Goal: Task Accomplishment & Management: Use online tool/utility

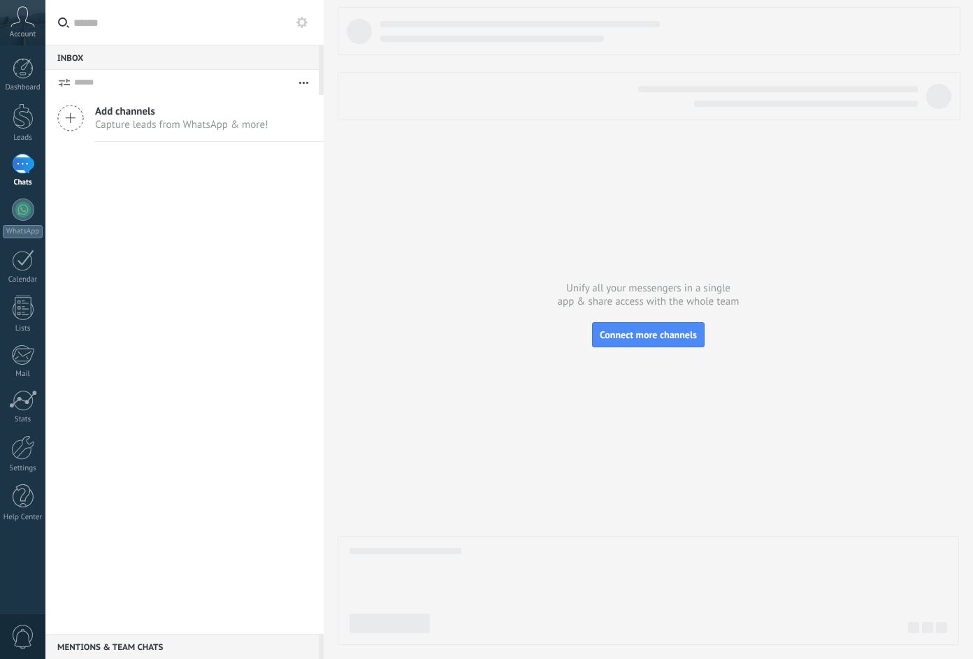
click at [494, 202] on div at bounding box center [649, 326] width 622 height 638
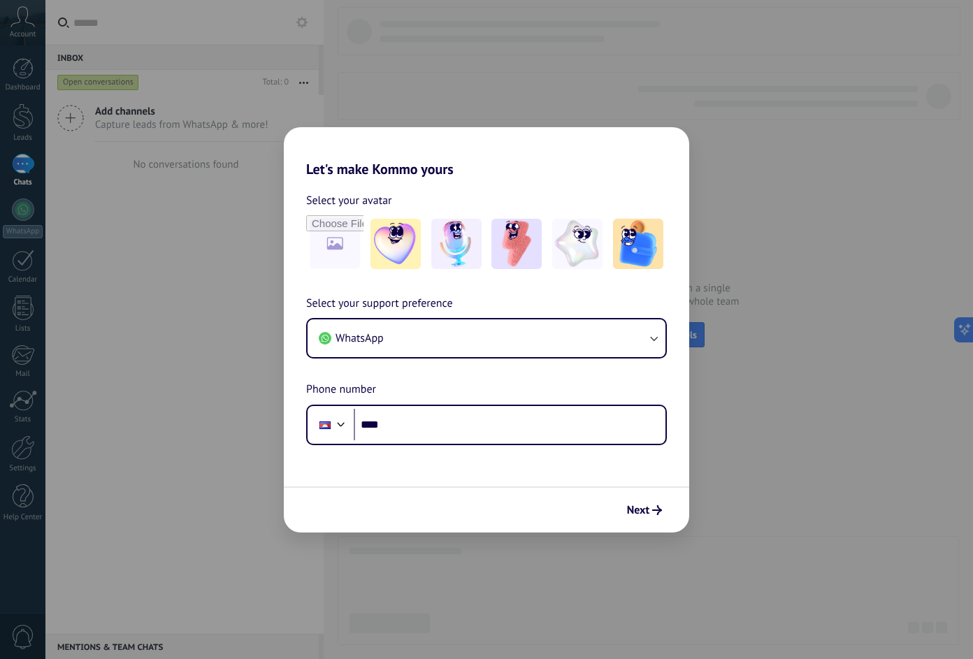
click at [517, 164] on h2 "Let's make Kommo yours" at bounding box center [487, 152] width 406 height 50
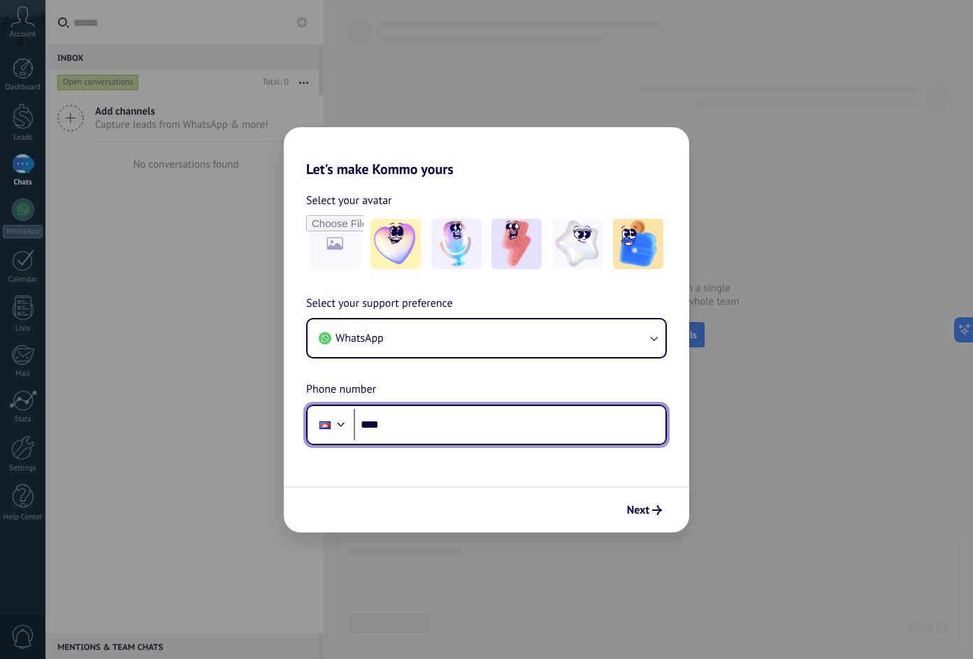
click at [442, 410] on input "****" at bounding box center [510, 425] width 312 height 32
type input "**********"
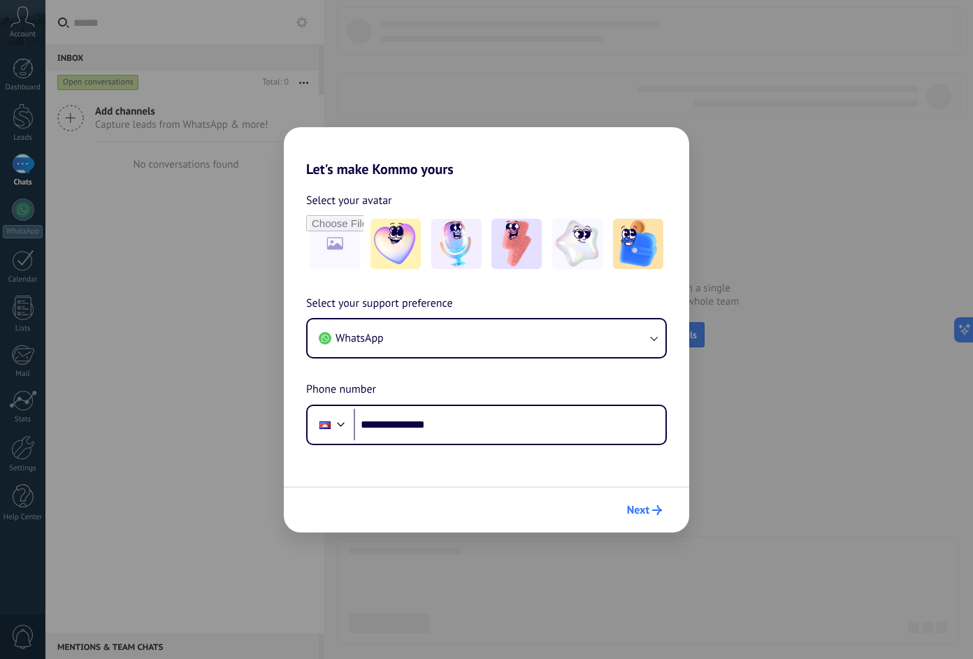
click at [628, 512] on span "Next" at bounding box center [638, 511] width 22 height 10
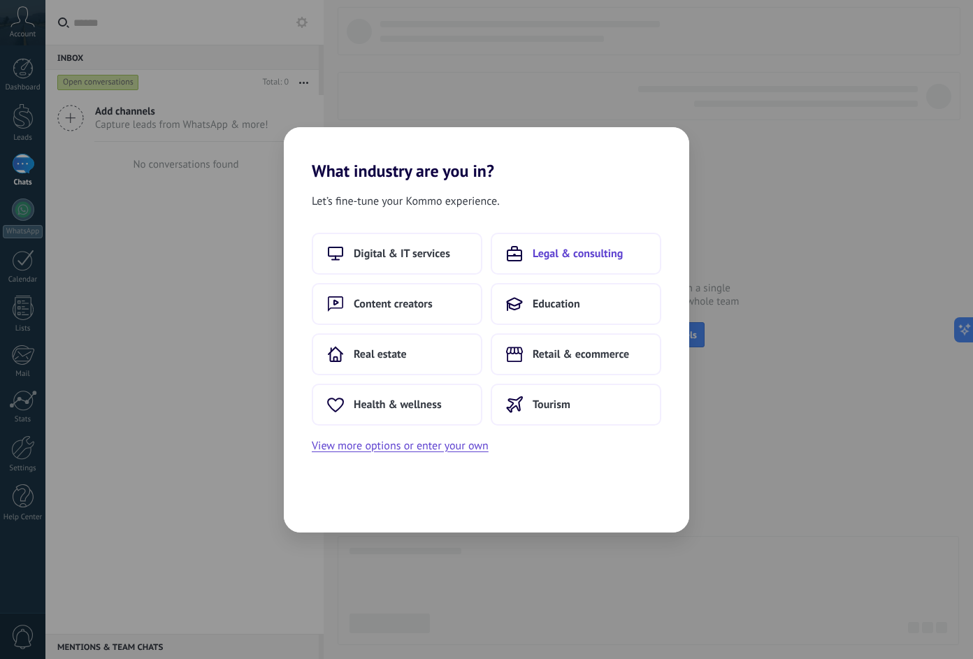
click at [554, 245] on button "Legal & consulting" at bounding box center [576, 254] width 171 height 42
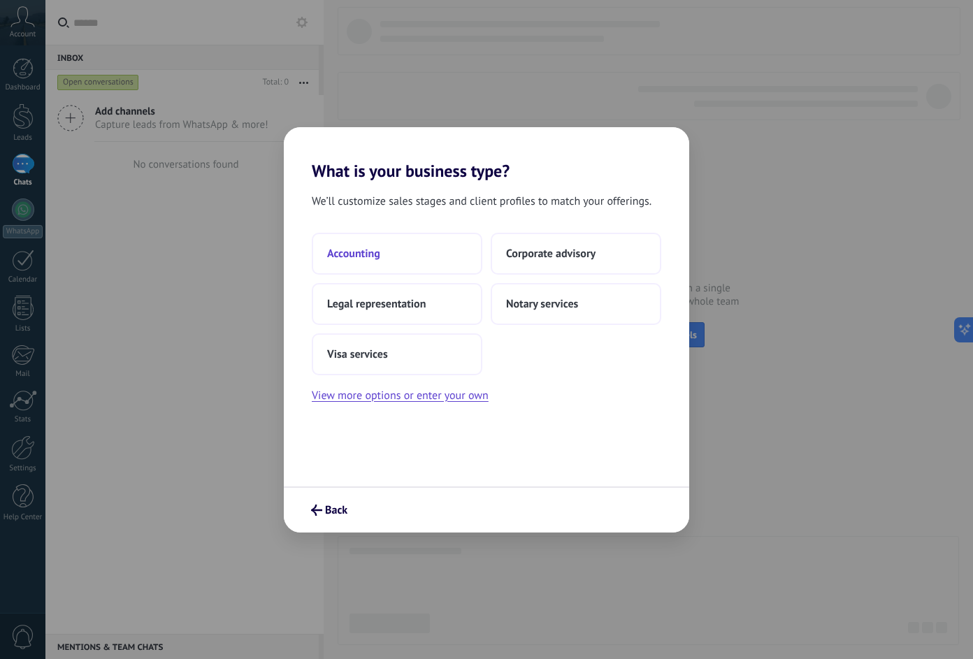
click at [398, 250] on button "Accounting" at bounding box center [397, 254] width 171 height 42
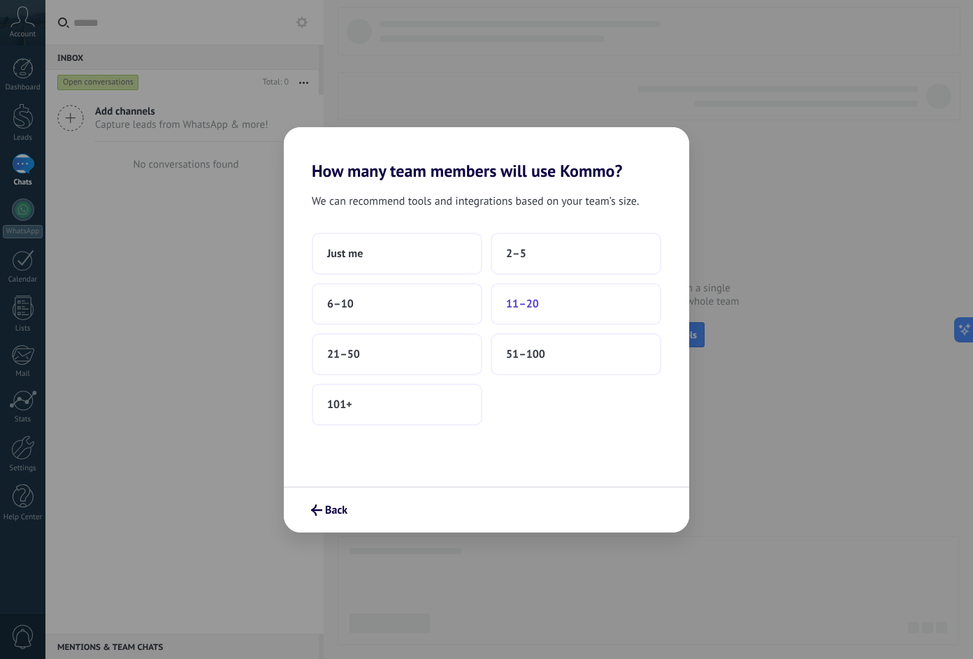
drag, startPoint x: 393, startPoint y: 354, endPoint x: 501, endPoint y: 306, distance: 117.7
click at [494, 306] on div "Just me 2–5 6–10 11–20 21–50 51–100 101+" at bounding box center [487, 329] width 350 height 193
click at [441, 353] on button "21–50" at bounding box center [397, 355] width 171 height 42
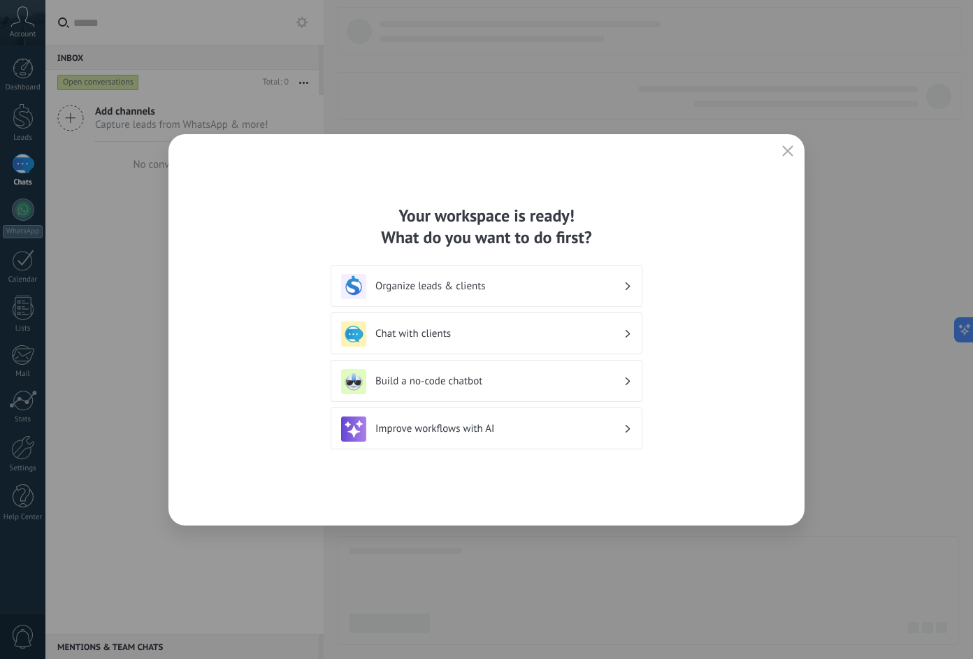
click at [231, 447] on div "Your workspace is ready! What do you want to do first? Organize leads & clients…" at bounding box center [487, 330] width 636 height 392
click at [478, 432] on h3 "Improve workflows with AI" at bounding box center [499, 428] width 248 height 13
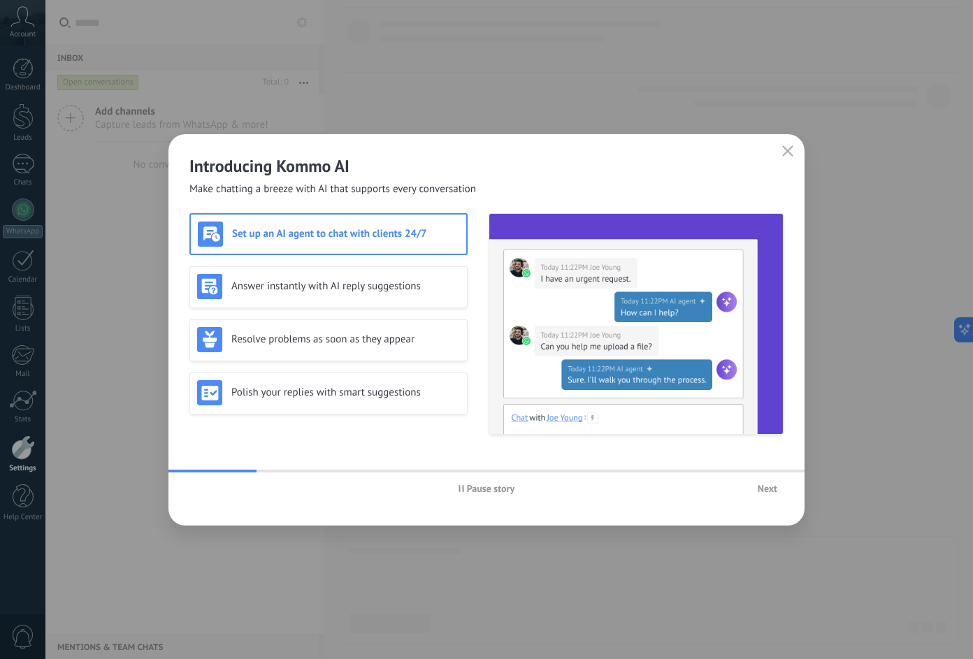
click at [775, 492] on span "Next" at bounding box center [768, 489] width 20 height 10
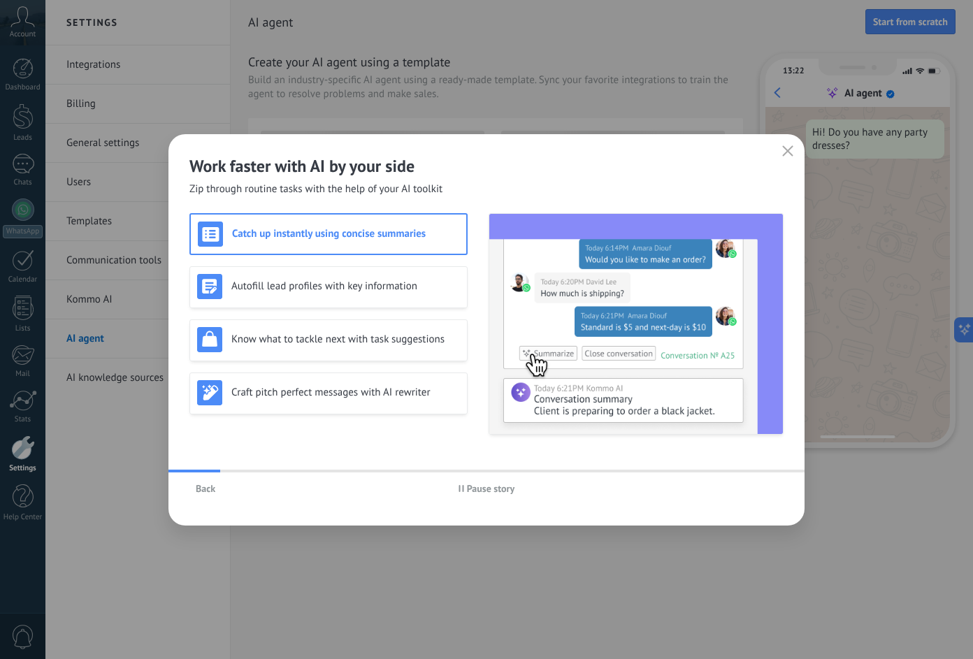
click at [775, 492] on div "Back Pause story" at bounding box center [487, 489] width 636 height 32
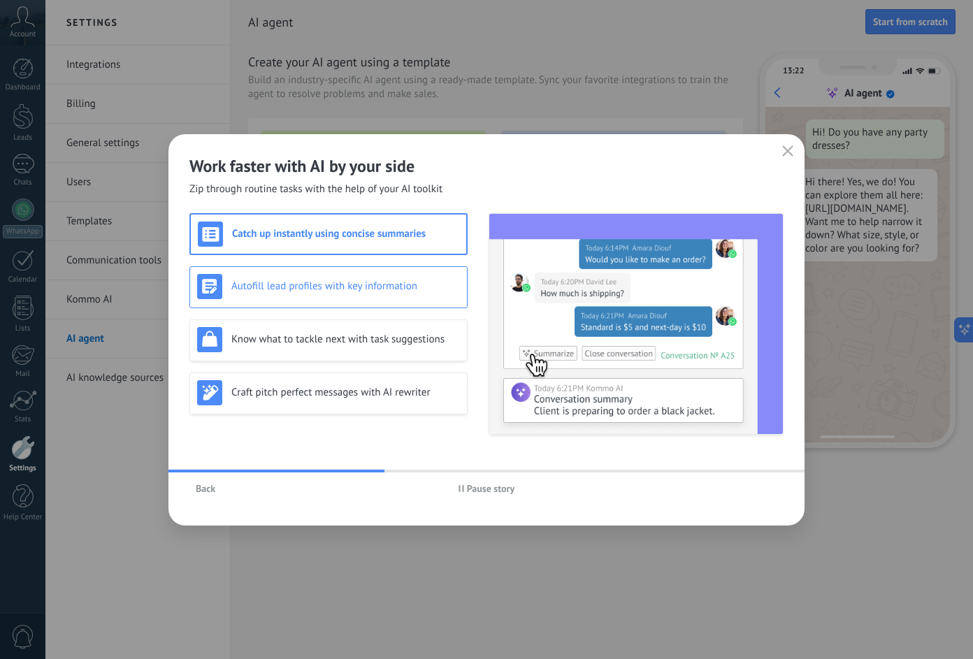
click at [349, 284] on h3 "Autofill lead profiles with key information" at bounding box center [345, 286] width 229 height 13
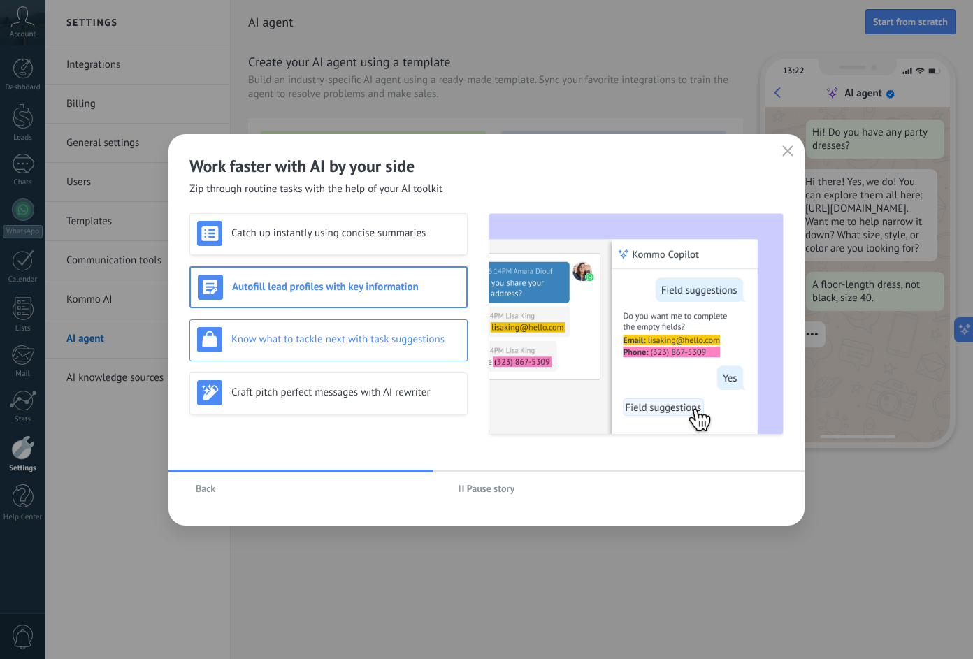
click at [363, 340] on h3 "Know what to tackle next with task suggestions" at bounding box center [345, 339] width 229 height 13
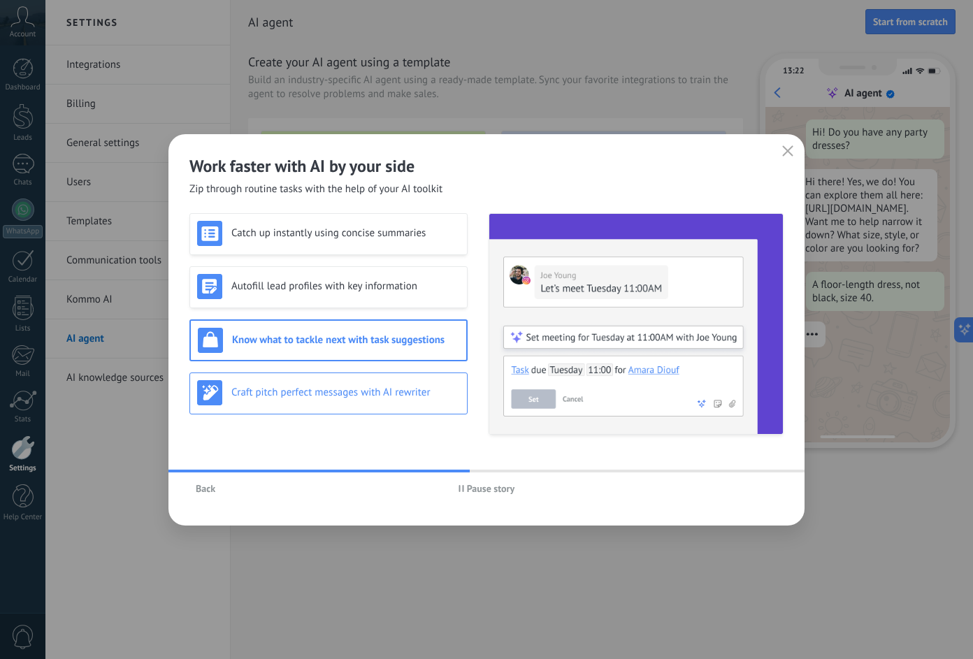
click at [368, 390] on h3 "Craft pitch perfect messages with AI rewriter" at bounding box center [345, 392] width 229 height 13
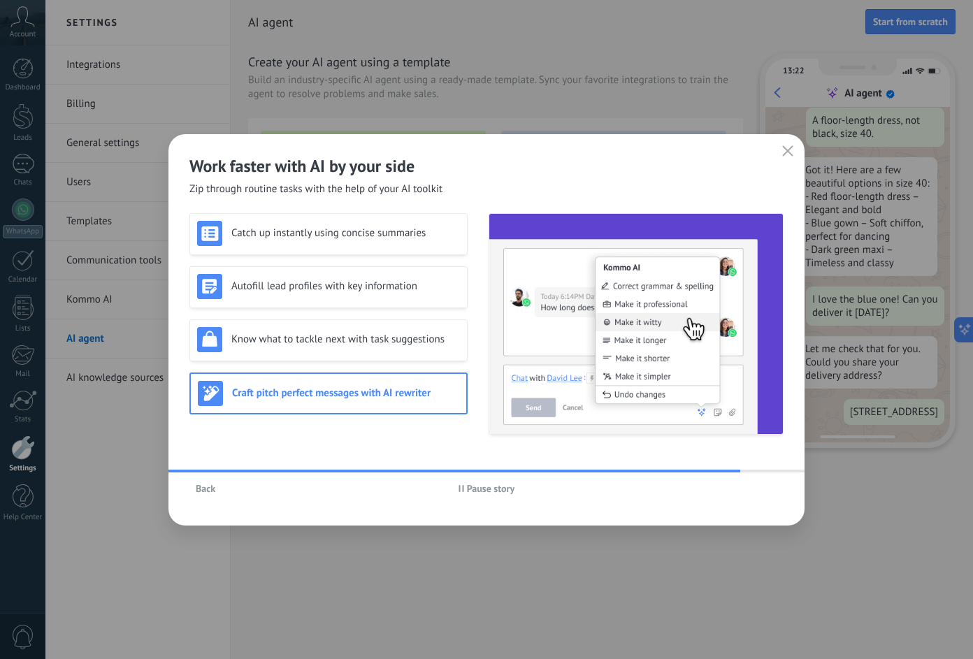
scroll to position [227, 0]
click at [788, 145] on icon "button" at bounding box center [787, 150] width 11 height 11
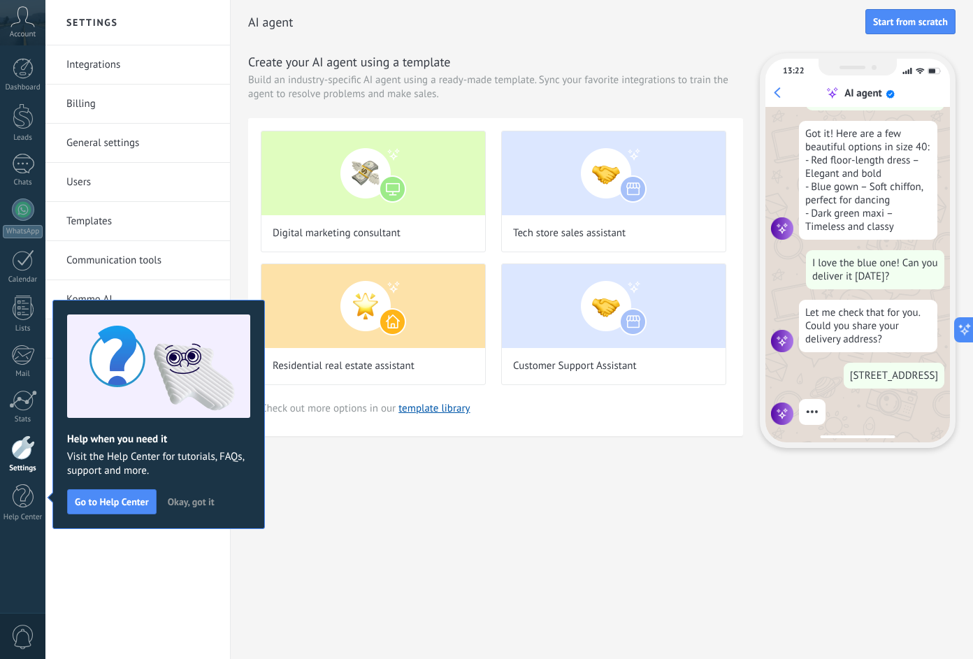
click at [542, 531] on div "Settings Integrations Billing General settings Users Templates Communication to…" at bounding box center [509, 329] width 928 height 659
click at [183, 497] on span "Okay, got it" at bounding box center [191, 502] width 47 height 10
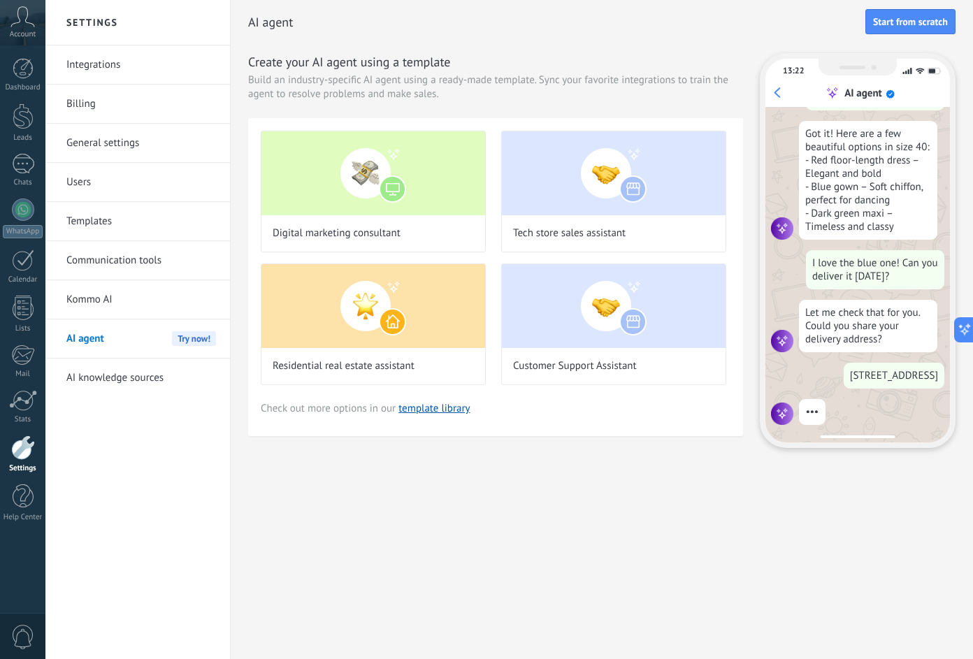
click at [454, 509] on div "Settings Integrations Billing General settings Users Templates Communication to…" at bounding box center [509, 329] width 928 height 659
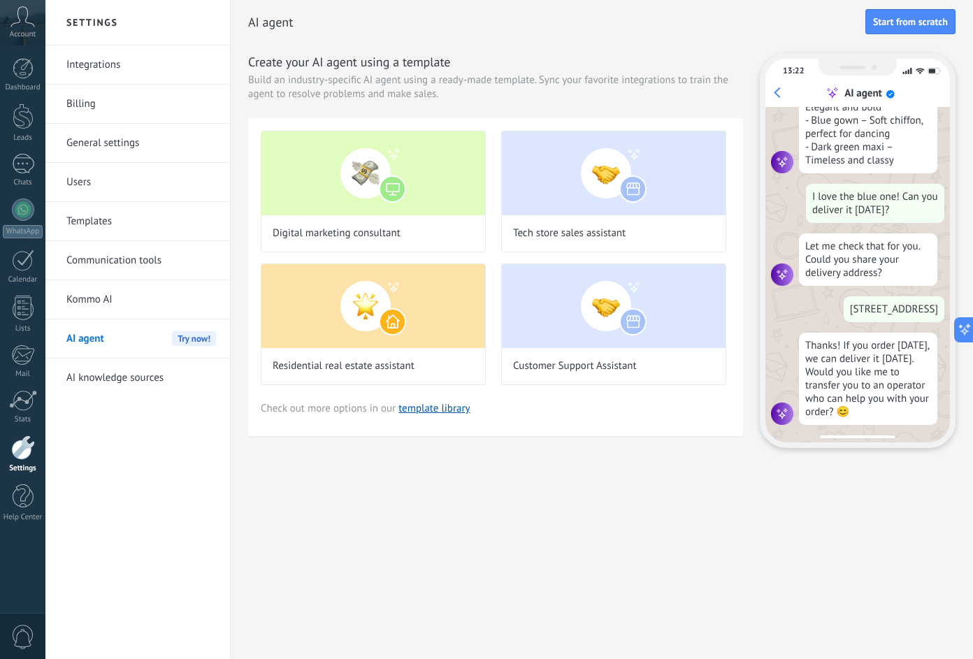
scroll to position [294, 0]
click at [577, 452] on div "AI agent Start from scratch Create your AI agent using a template Build an indu…" at bounding box center [602, 247] width 743 height 494
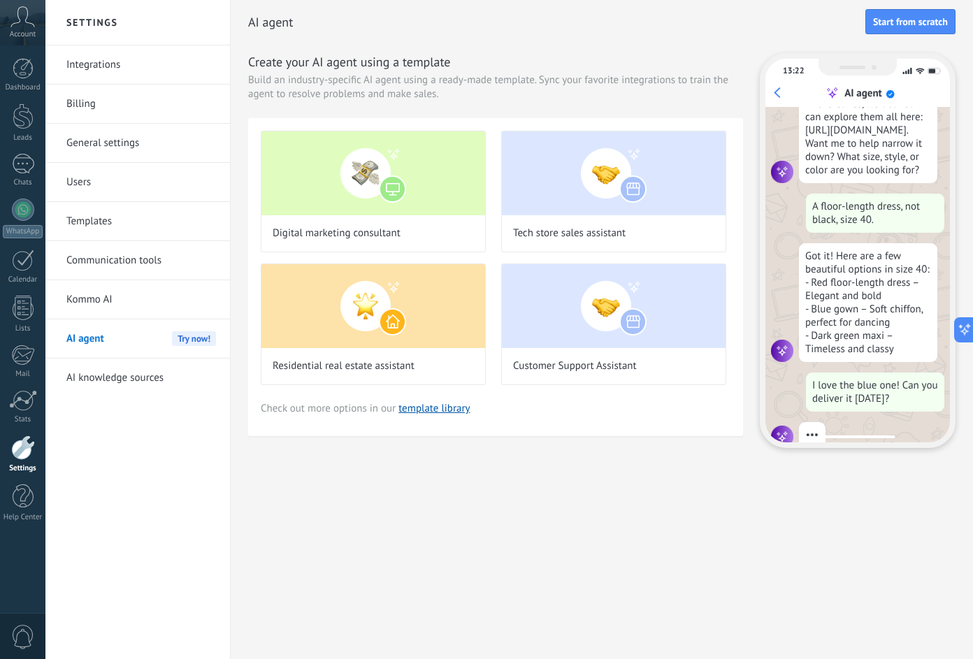
scroll to position [115, 0]
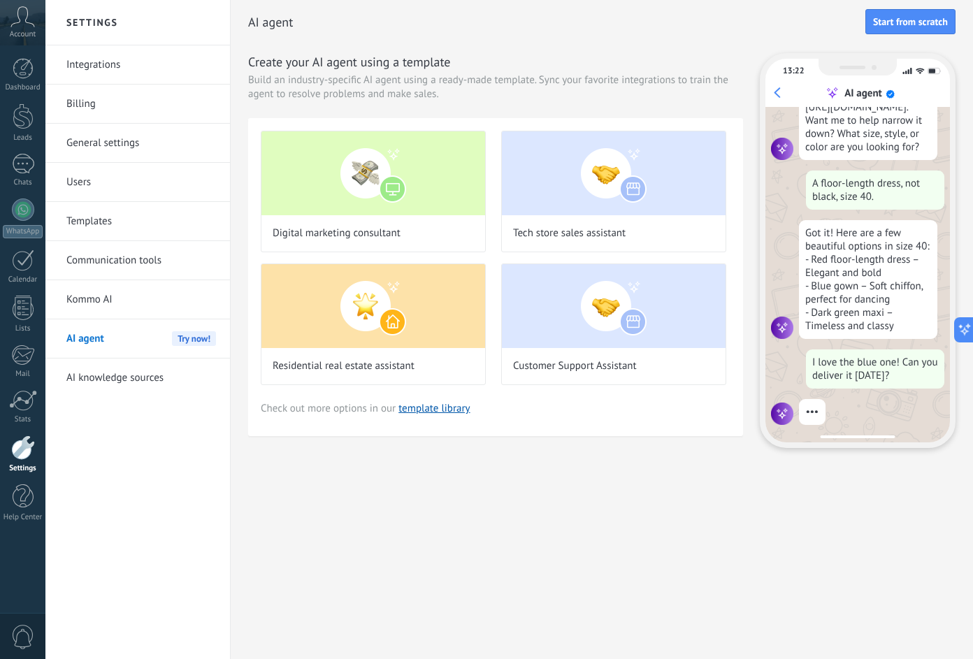
click at [117, 374] on link "AI knowledge sources" at bounding box center [141, 378] width 150 height 39
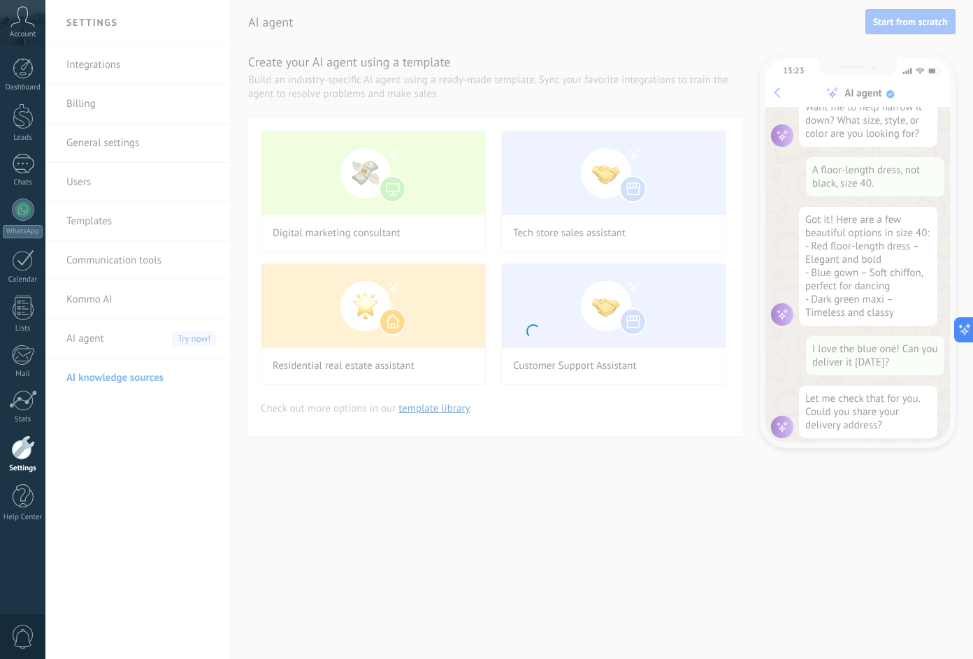
scroll to position [141, 0]
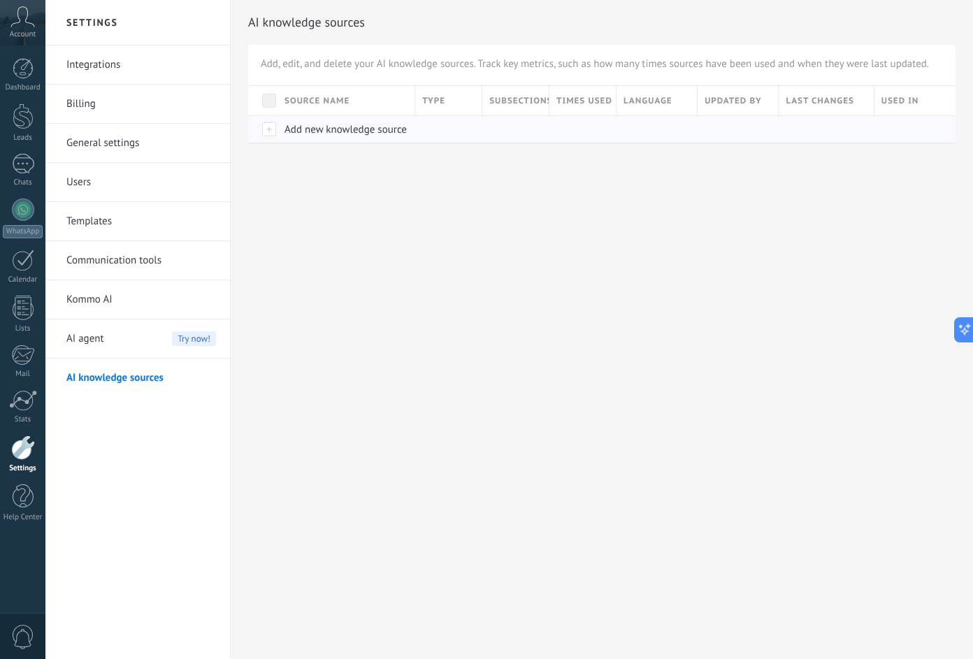
click at [346, 129] on span "Add new knowledge source" at bounding box center [346, 129] width 122 height 13
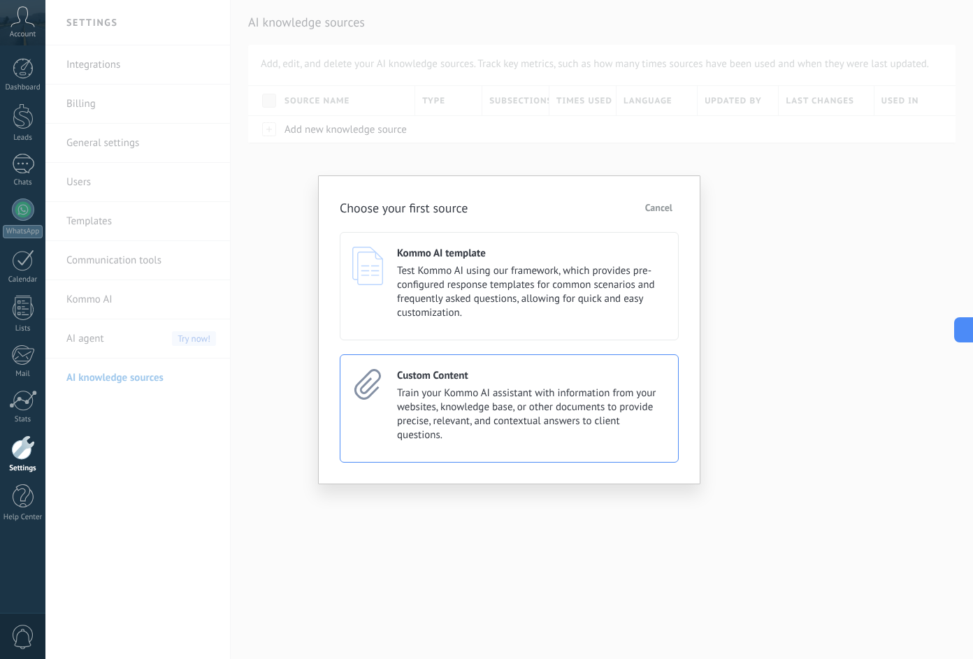
click at [435, 391] on span "Train your Kommo AI assistant with information from your websites, knowledge ba…" at bounding box center [531, 415] width 269 height 56
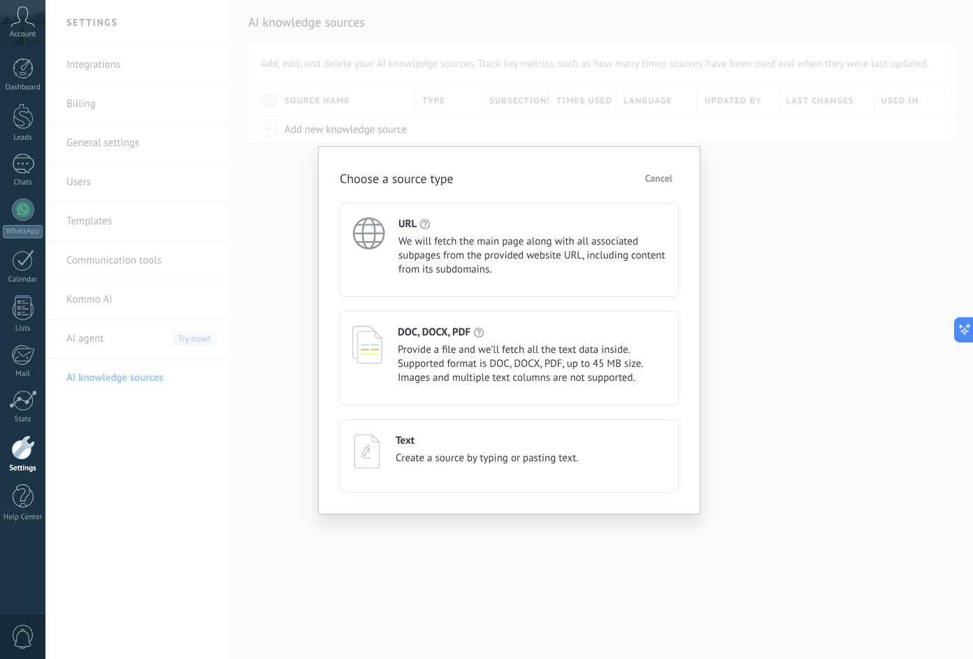
click at [472, 455] on span "Create a source by typing or pasting text." at bounding box center [487, 459] width 183 height 14
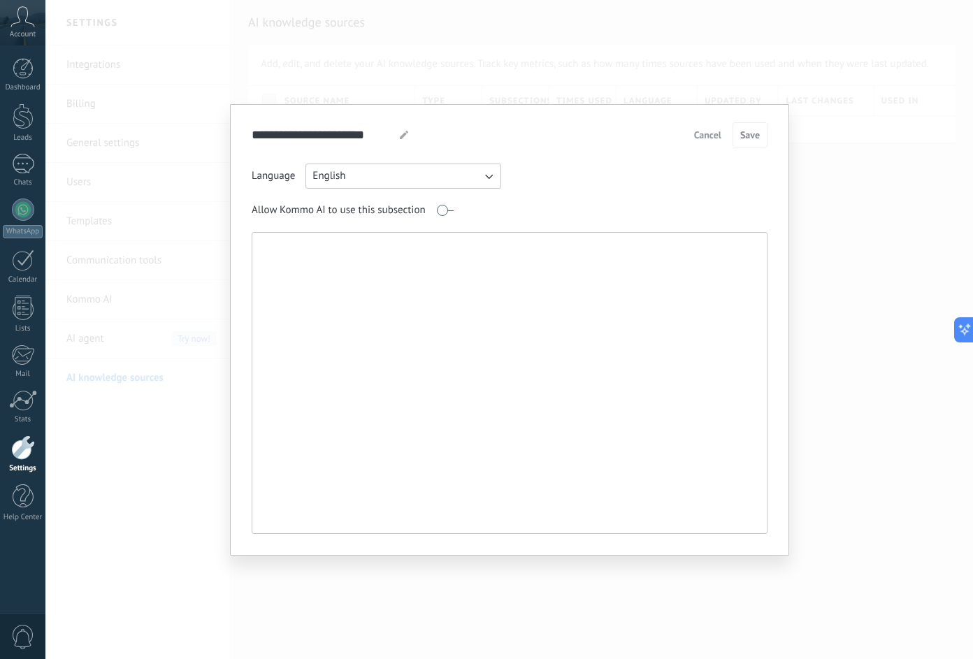
click at [430, 317] on textarea at bounding box center [508, 383] width 512 height 301
paste textarea "**********"
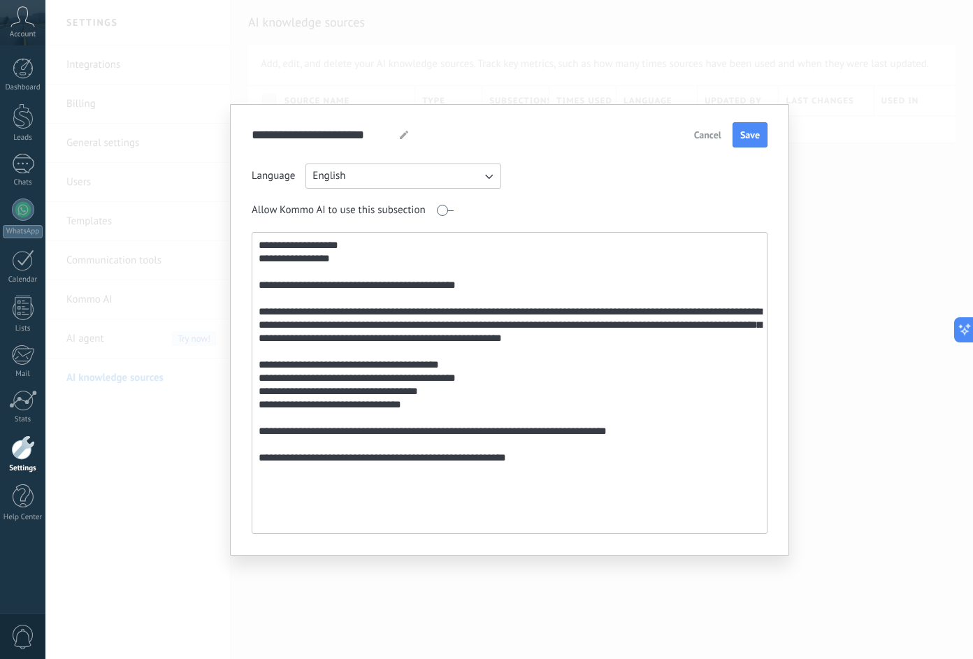
drag, startPoint x: 598, startPoint y: 452, endPoint x: 336, endPoint y: 492, distance: 266.0
click at [336, 492] on textarea "**********" at bounding box center [508, 383] width 512 height 301
drag, startPoint x: 369, startPoint y: 489, endPoint x: 379, endPoint y: 485, distance: 10.6
click at [371, 487] on textarea "**********" at bounding box center [508, 383] width 512 height 301
click at [501, 443] on textarea "**********" at bounding box center [508, 383] width 512 height 301
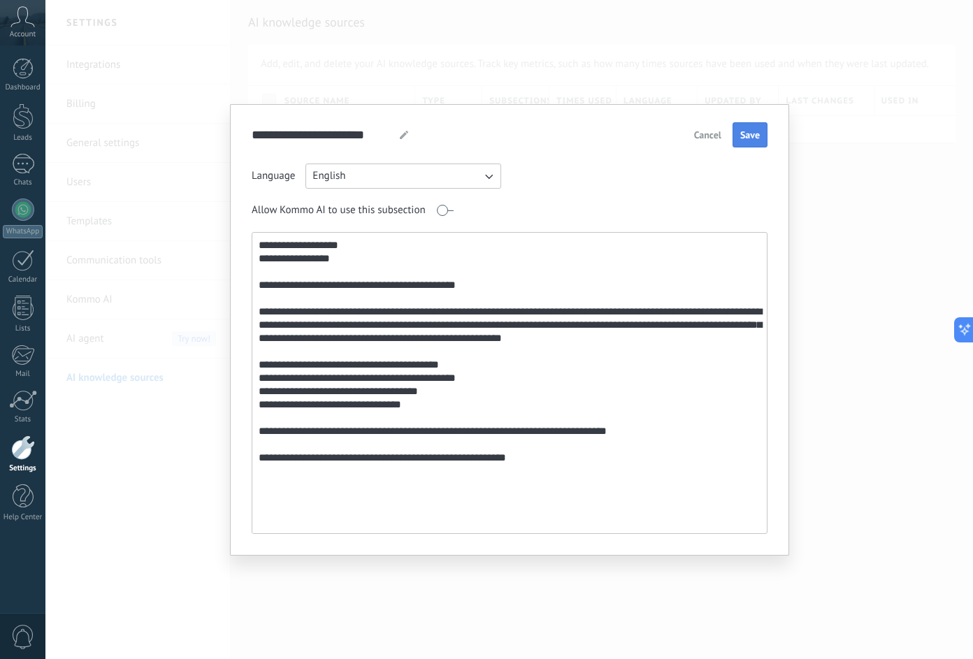
type textarea "**********"
click at [744, 131] on span "Save" at bounding box center [750, 135] width 20 height 10
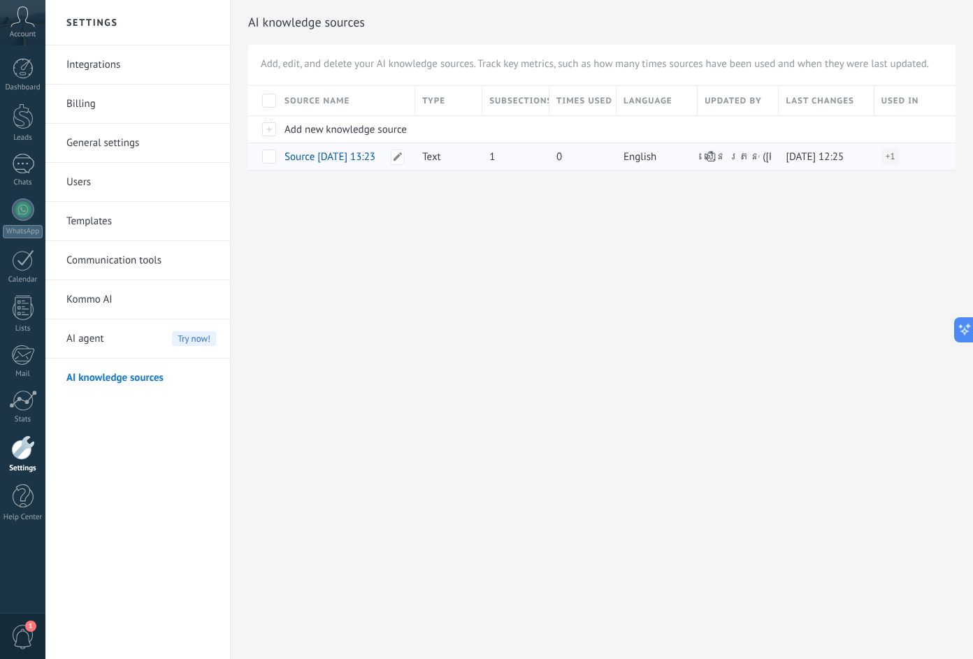
click at [336, 155] on span "Source [DATE] 13:23" at bounding box center [330, 156] width 91 height 13
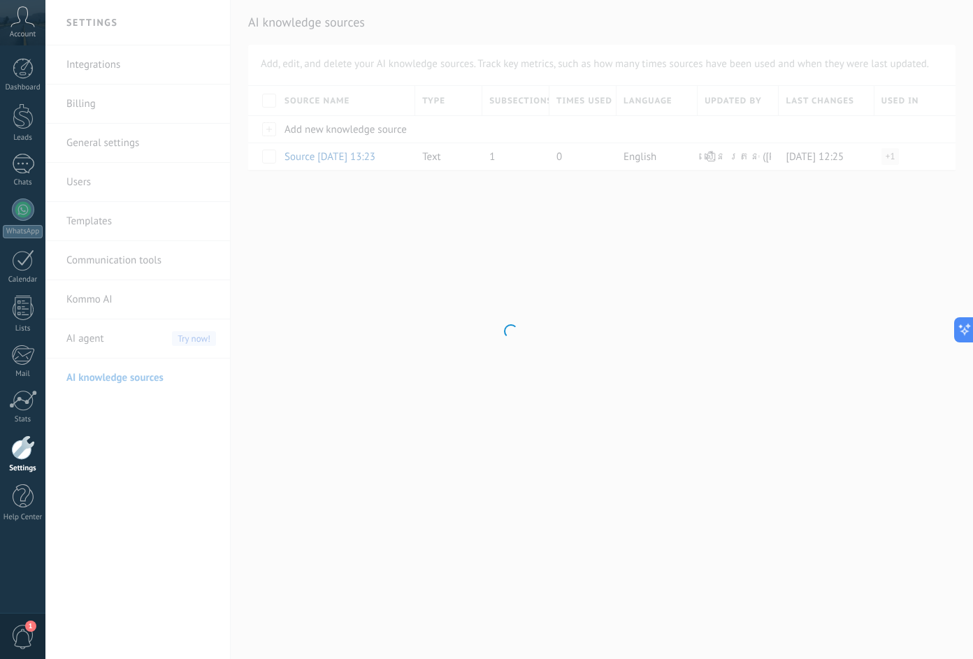
type input "**********"
type textarea "**********"
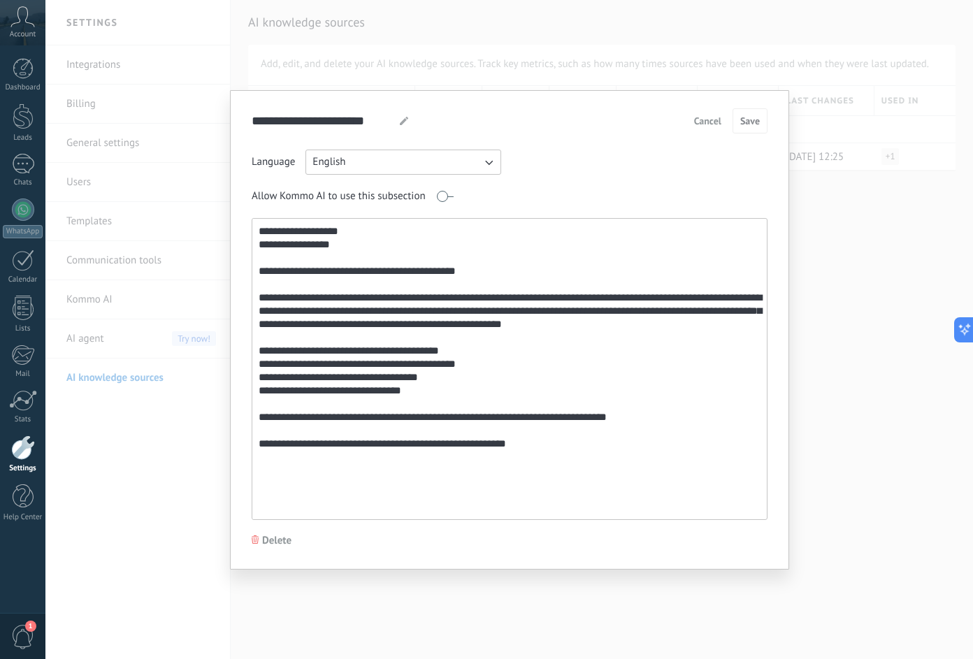
click at [705, 120] on span "Cancel" at bounding box center [707, 121] width 27 height 10
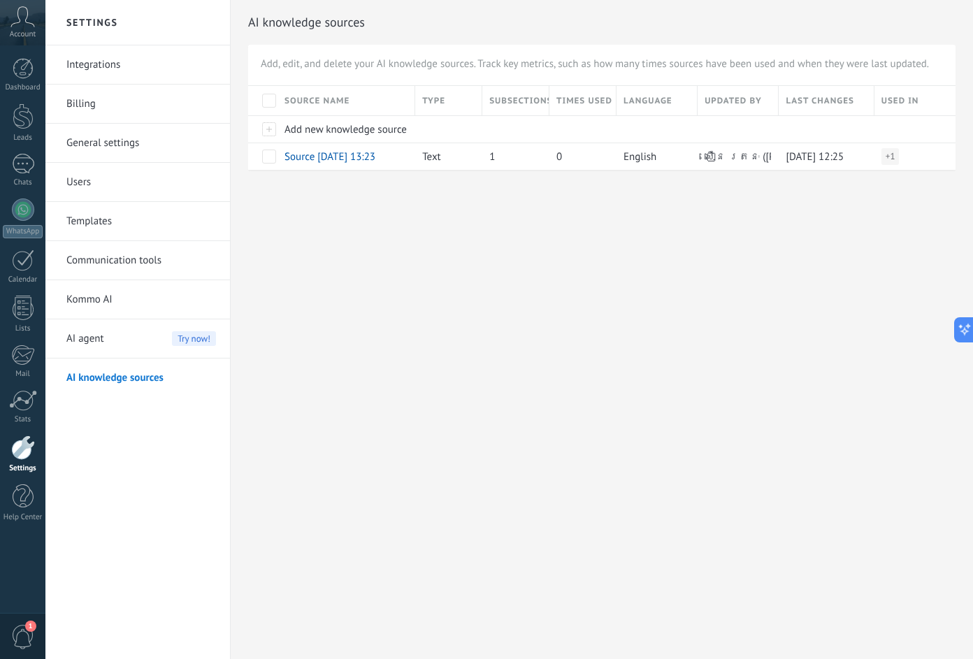
drag, startPoint x: 396, startPoint y: 424, endPoint x: 322, endPoint y: 404, distance: 76.0
click at [386, 417] on div "Settings Integrations Billing General settings Users Templates Communication to…" at bounding box center [509, 329] width 928 height 659
click at [354, 99] on div "Source name" at bounding box center [346, 100] width 137 height 29
click at [524, 14] on h2 "AI knowledge sources" at bounding box center [602, 22] width 708 height 28
click at [124, 259] on link "Communication tools" at bounding box center [141, 260] width 150 height 39
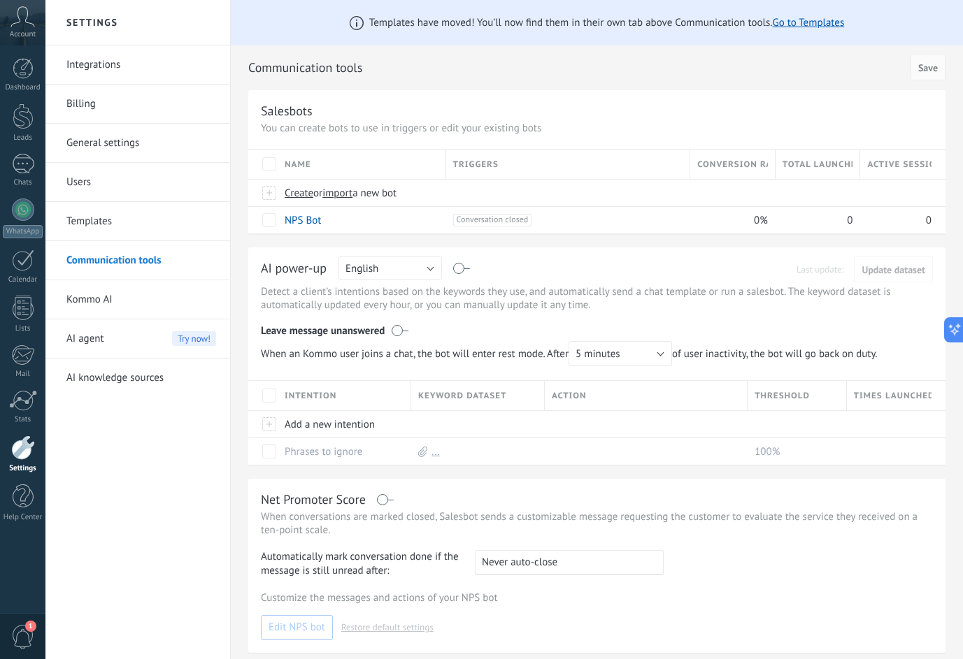
click at [20, 33] on span "Account" at bounding box center [23, 34] width 26 height 9
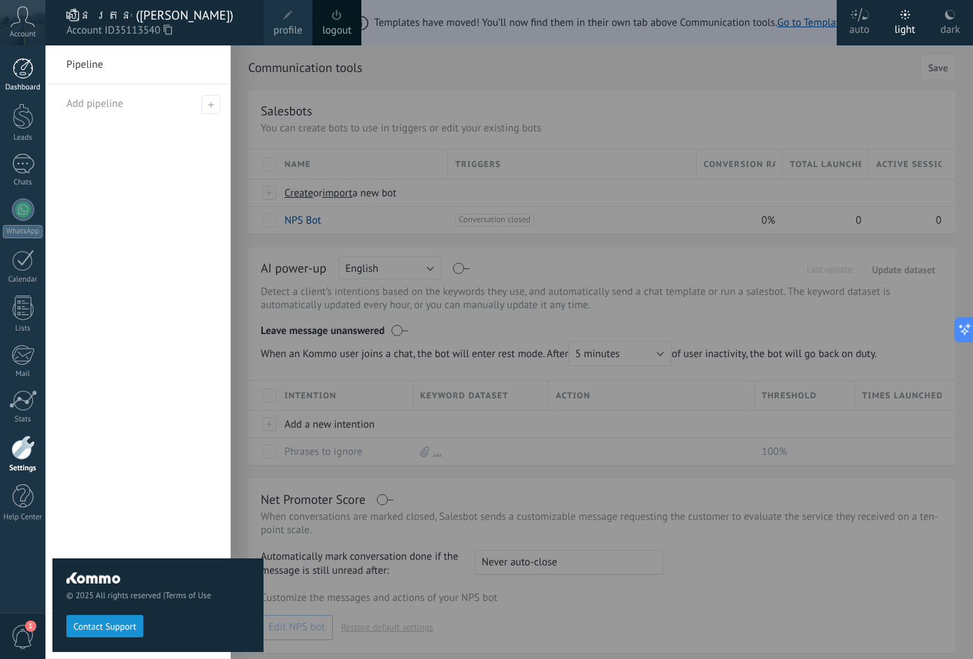
click at [17, 73] on div at bounding box center [23, 68] width 21 height 21
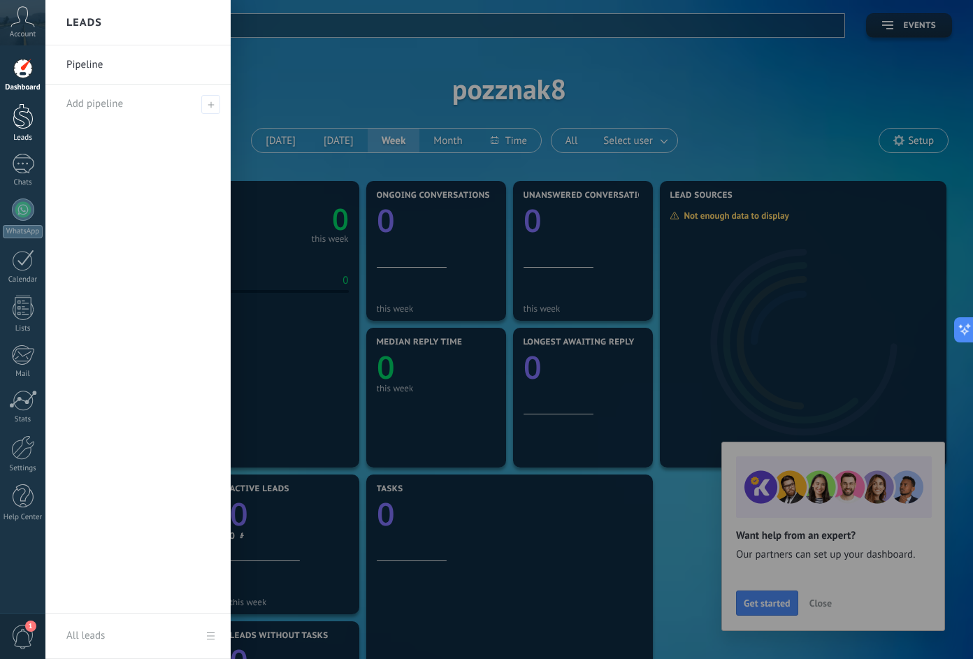
click at [20, 117] on div at bounding box center [23, 116] width 21 height 26
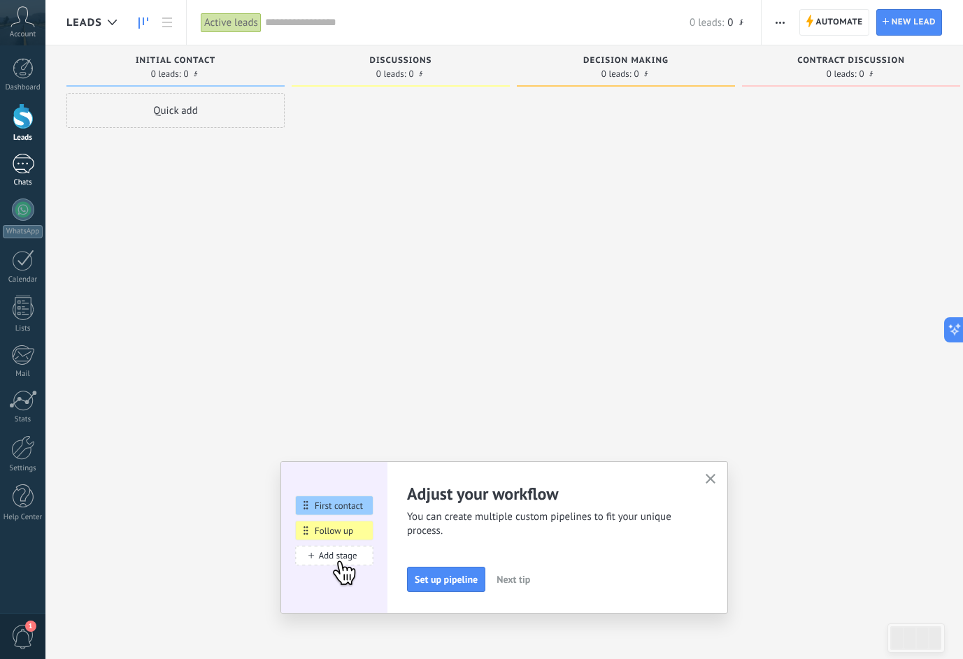
click at [23, 167] on div at bounding box center [23, 164] width 22 height 20
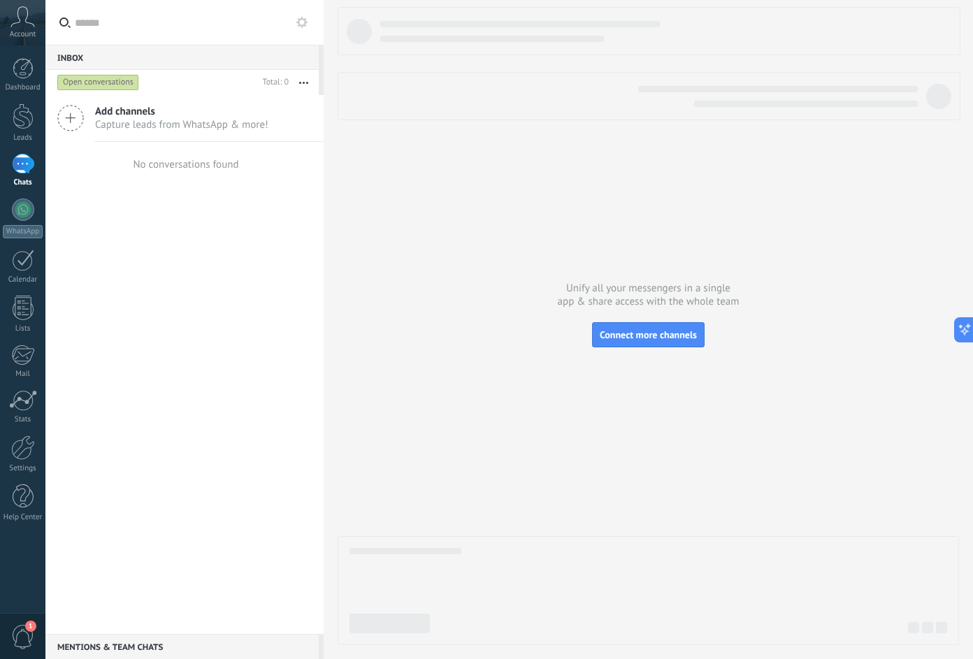
click at [177, 299] on div "Add channels Capture leads from WhatsApp & more! No conversations found" at bounding box center [184, 364] width 278 height 539
click at [166, 121] on span "Capture leads from WhatsApp & more!" at bounding box center [181, 124] width 173 height 13
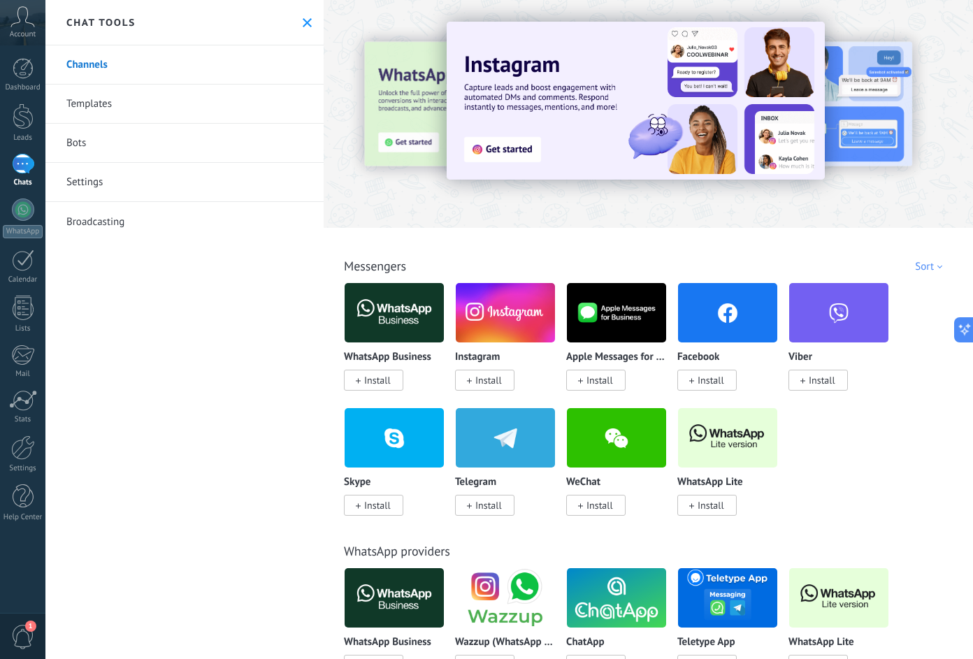
click at [228, 376] on div "Channels Templates Bots Settings Broadcasting" at bounding box center [184, 352] width 278 height 614
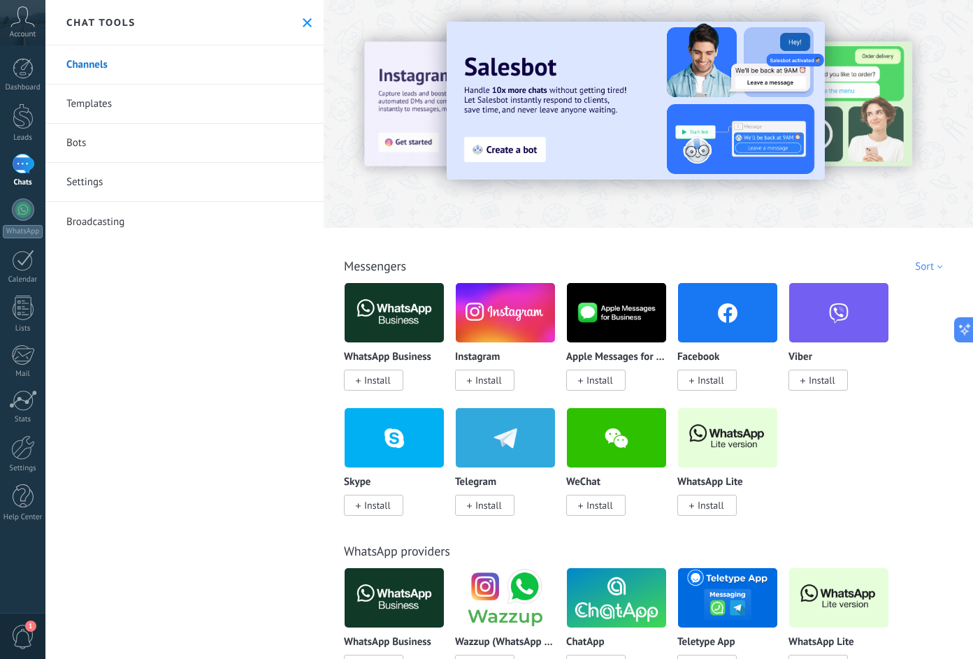
click at [73, 138] on link "Bots" at bounding box center [184, 143] width 278 height 39
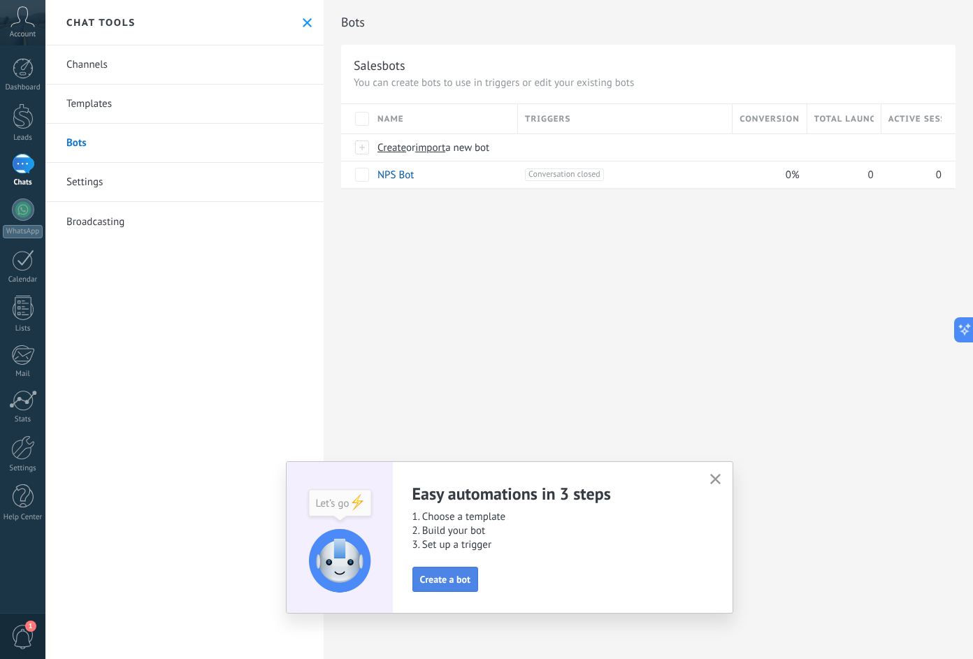
click at [457, 578] on span "Create a bot" at bounding box center [445, 580] width 51 height 10
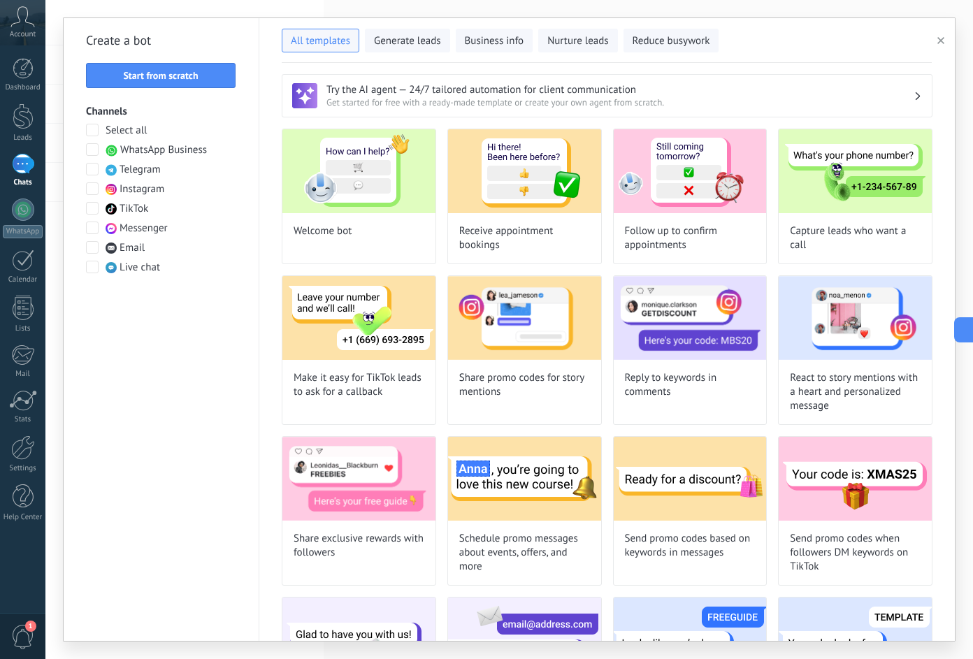
click at [103, 226] on label "Messenger" at bounding box center [127, 229] width 82 height 14
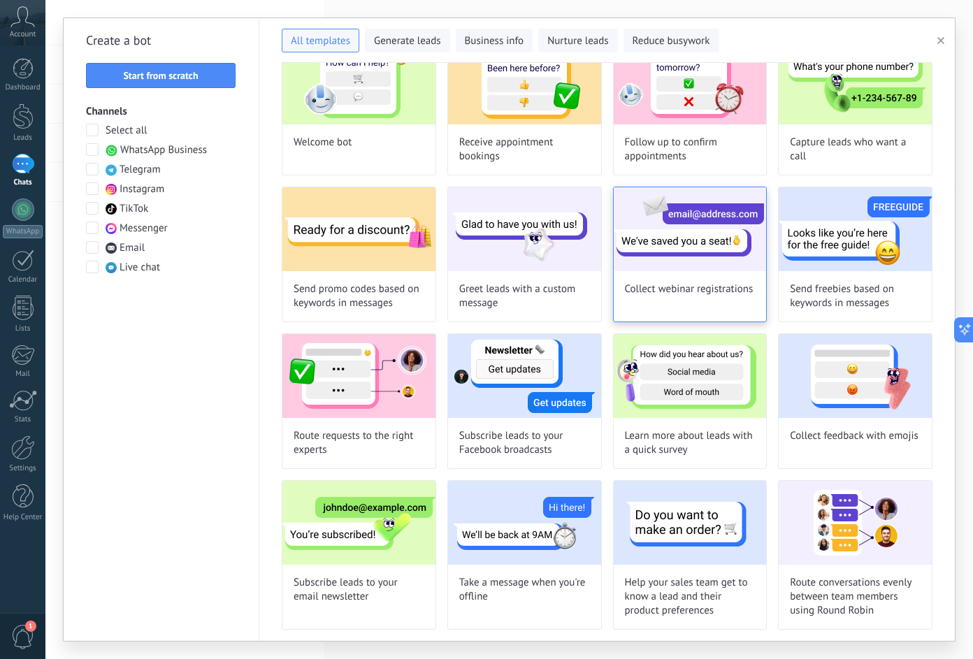
scroll to position [350, 0]
click at [29, 260] on div at bounding box center [23, 261] width 22 height 22
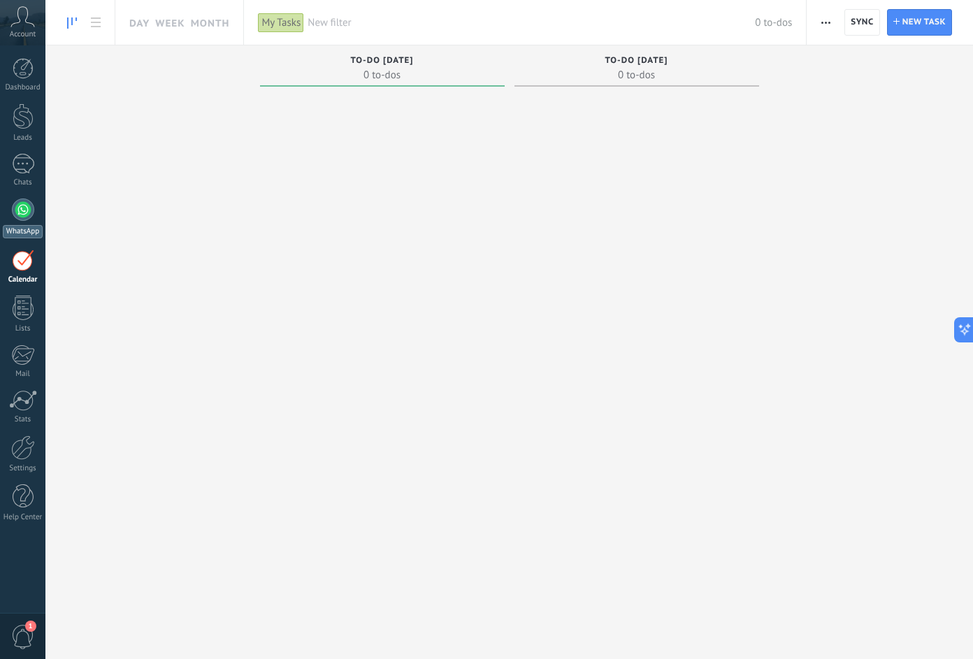
click at [30, 204] on div at bounding box center [23, 210] width 22 height 22
